Goal: Task Accomplishment & Management: Manage account settings

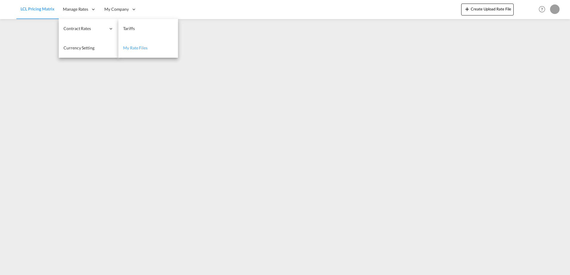
click at [139, 49] on span "My Rate Files" at bounding box center [135, 47] width 24 height 5
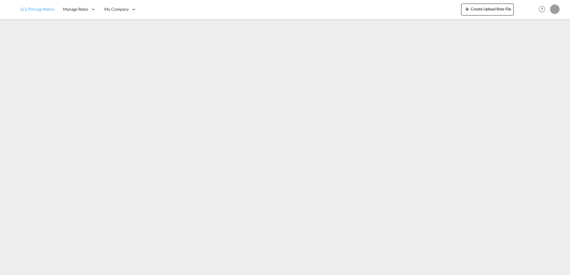
click at [37, 13] on link "LCL Pricing Matrix" at bounding box center [37, 9] width 42 height 19
click at [77, 4] on div "Manage Rates" at bounding box center [79, 9] width 41 height 19
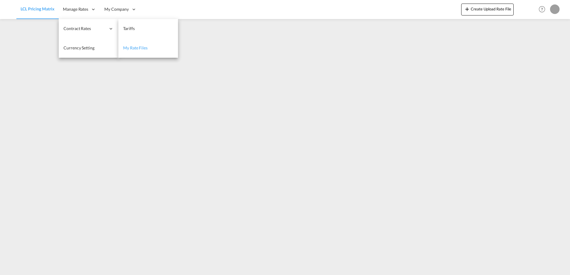
click at [130, 46] on span "My Rate Files" at bounding box center [135, 47] width 24 height 5
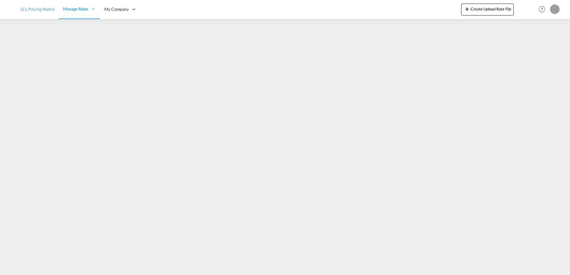
click at [26, 8] on span "LCL Pricing Matrix" at bounding box center [38, 9] width 34 height 5
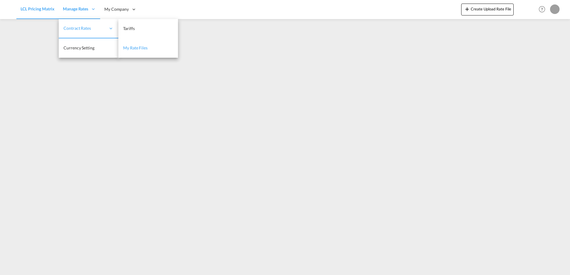
click at [135, 47] on span "My Rate Files" at bounding box center [135, 47] width 24 height 5
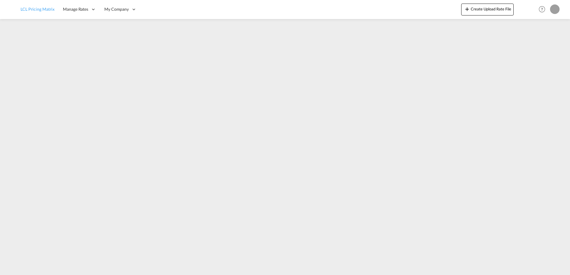
click at [35, 6] on link "LCL Pricing Matrix" at bounding box center [37, 9] width 42 height 19
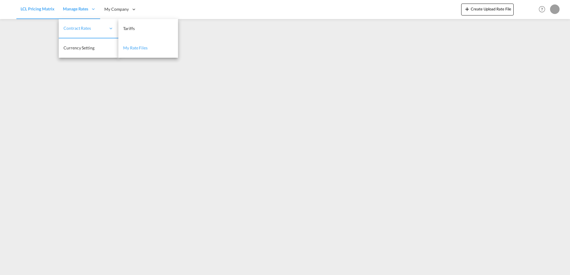
click at [142, 51] on link "My Rate Files" at bounding box center [148, 47] width 60 height 19
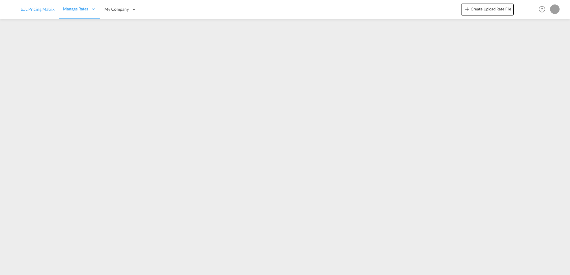
click at [27, 10] on span "LCL Pricing Matrix" at bounding box center [38, 9] width 34 height 5
